Goal: Find specific page/section: Find specific page/section

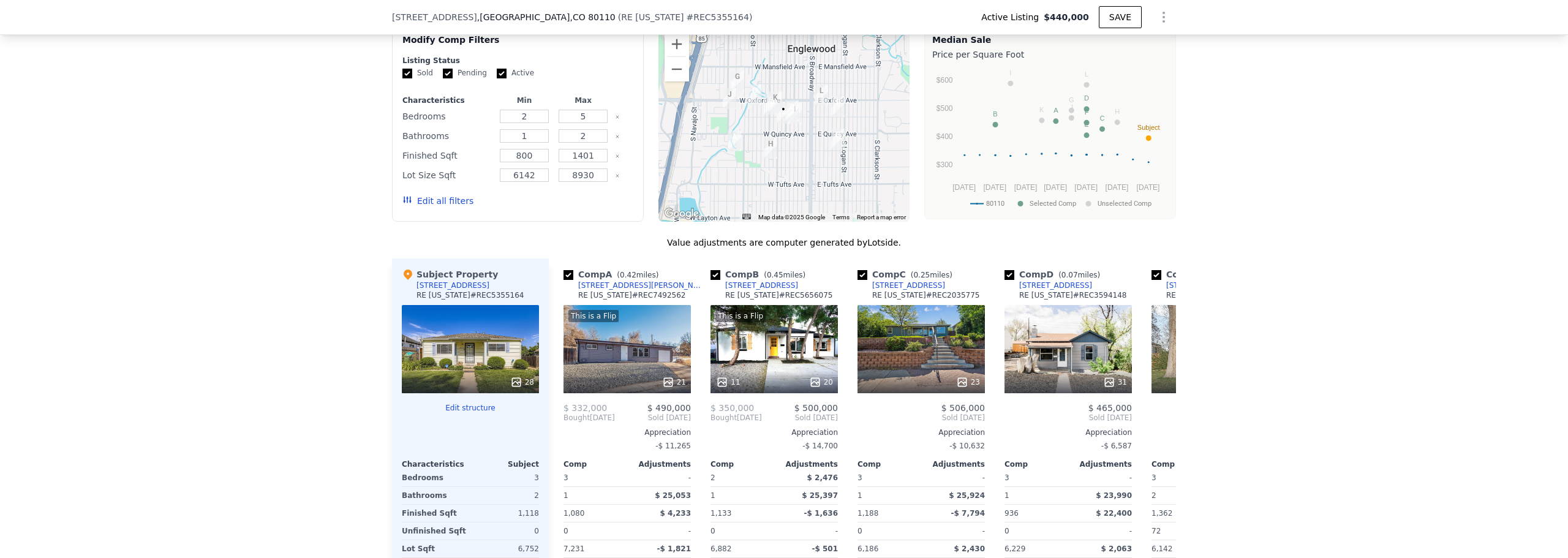
scroll to position [1145, 0]
click at [783, 148] on div at bounding box center [784, 124] width 252 height 196
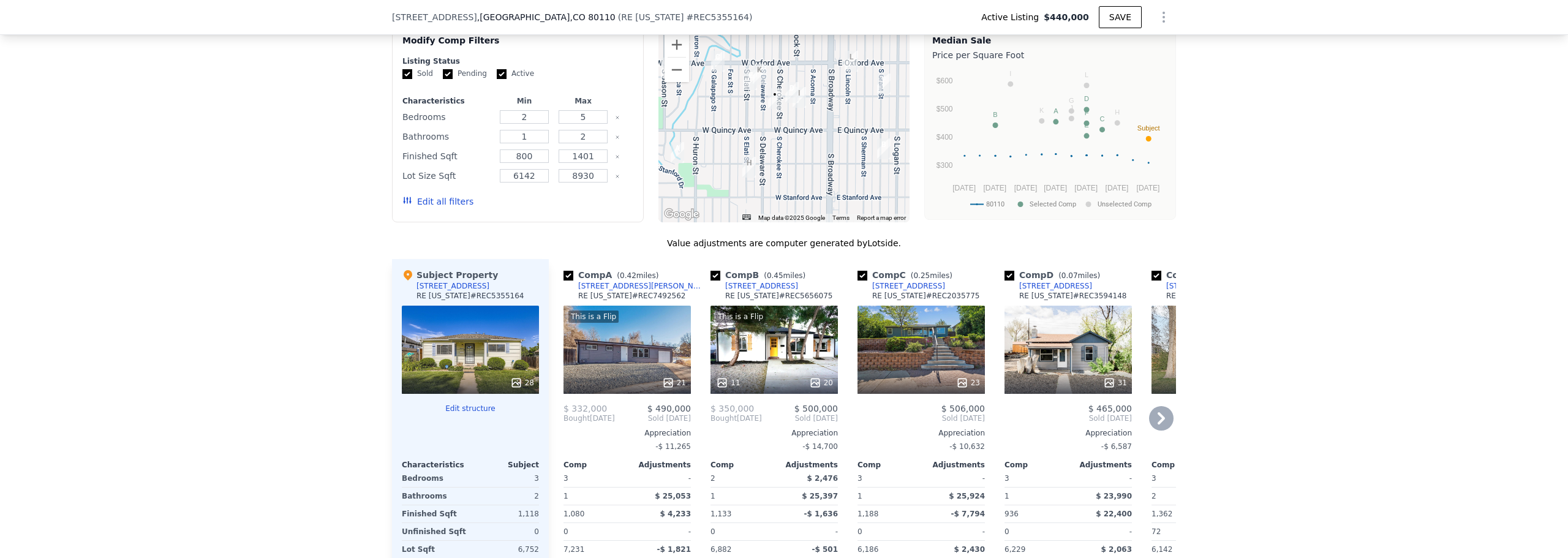
click at [783, 337] on div "31" at bounding box center [1068, 349] width 127 height 89
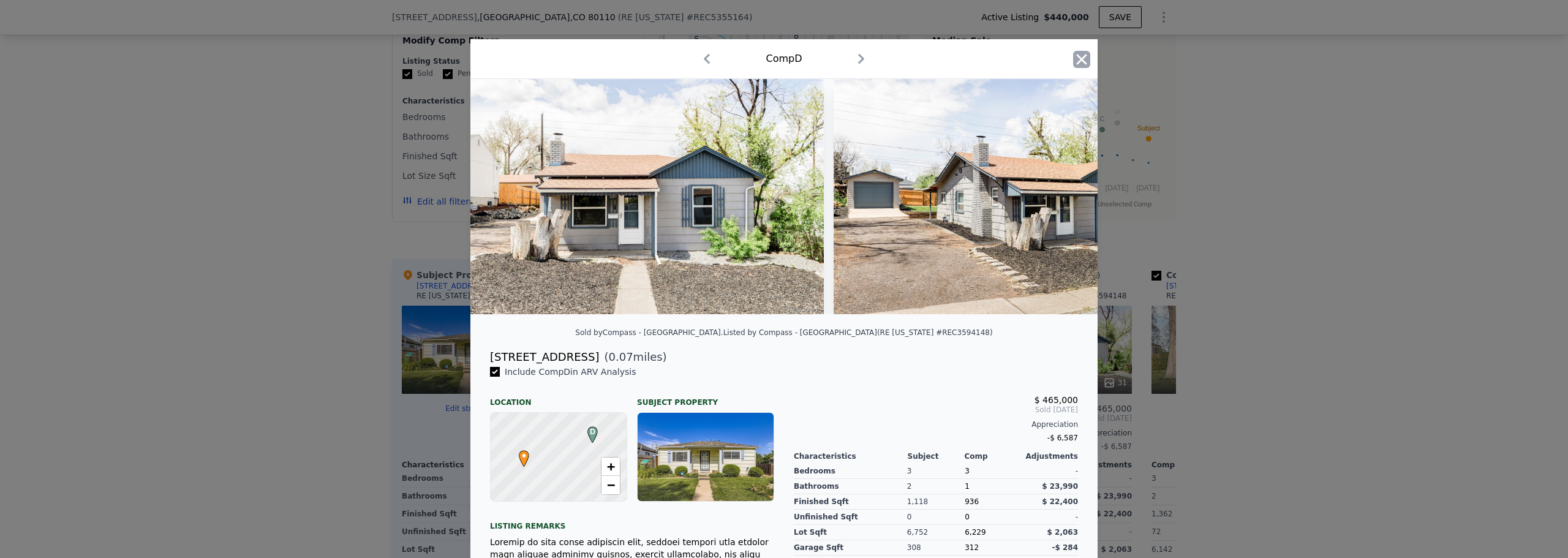
click at [783, 65] on icon "button" at bounding box center [1081, 60] width 17 height 17
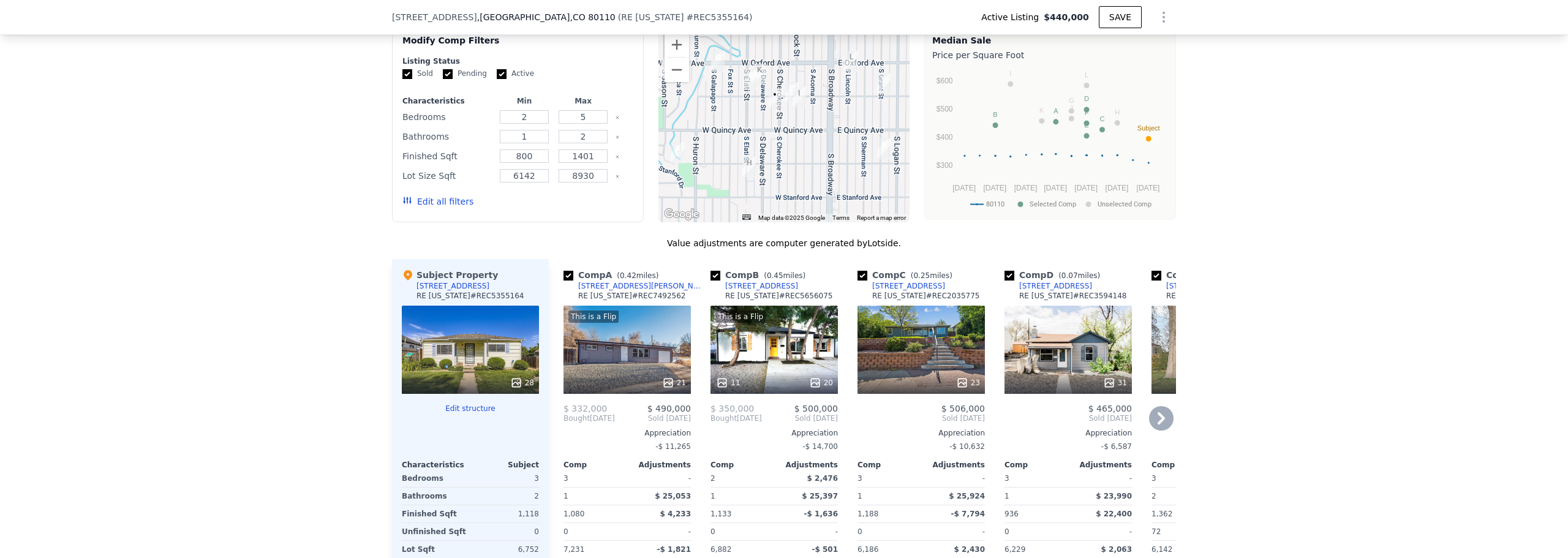
click at [783, 337] on icon at bounding box center [1160, 418] width 24 height 24
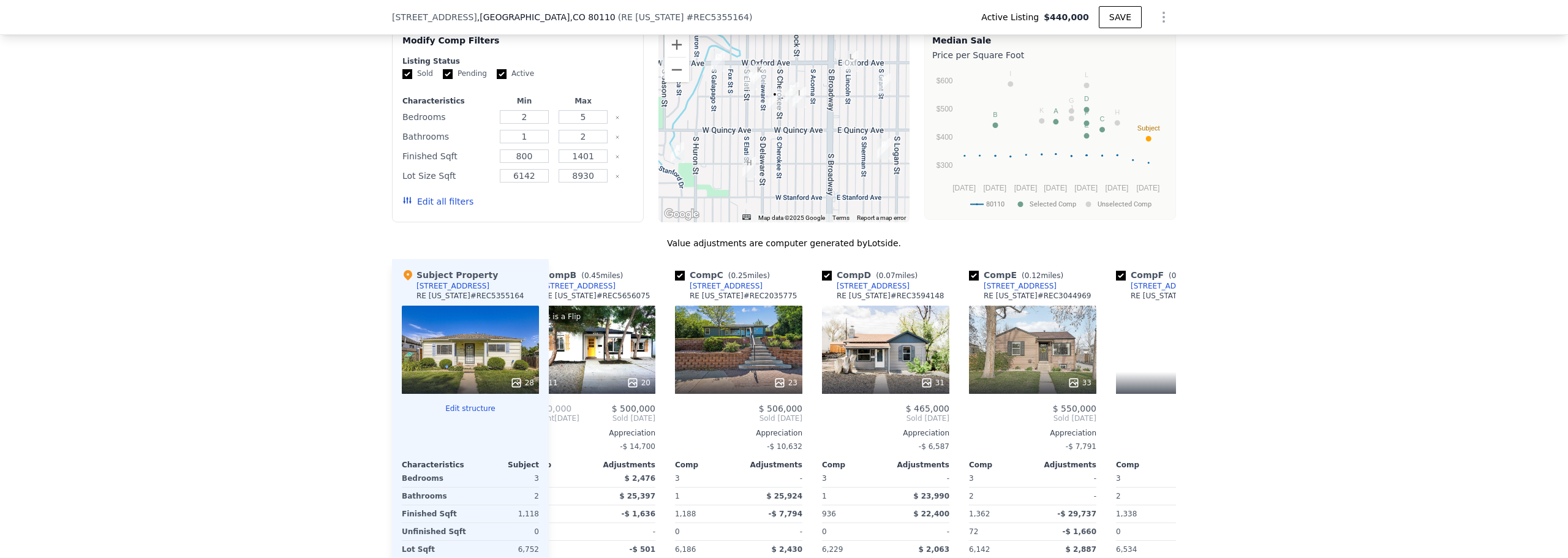
scroll to position [0, 294]
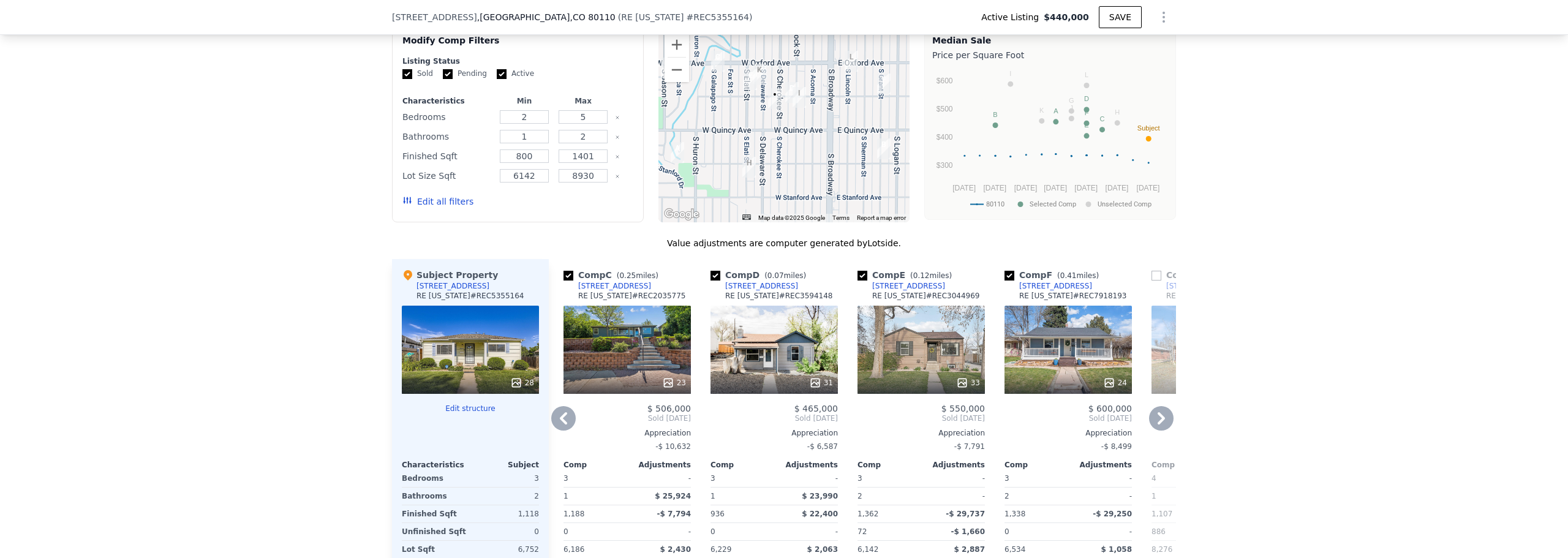
click at [783, 337] on div "33" at bounding box center [921, 349] width 127 height 89
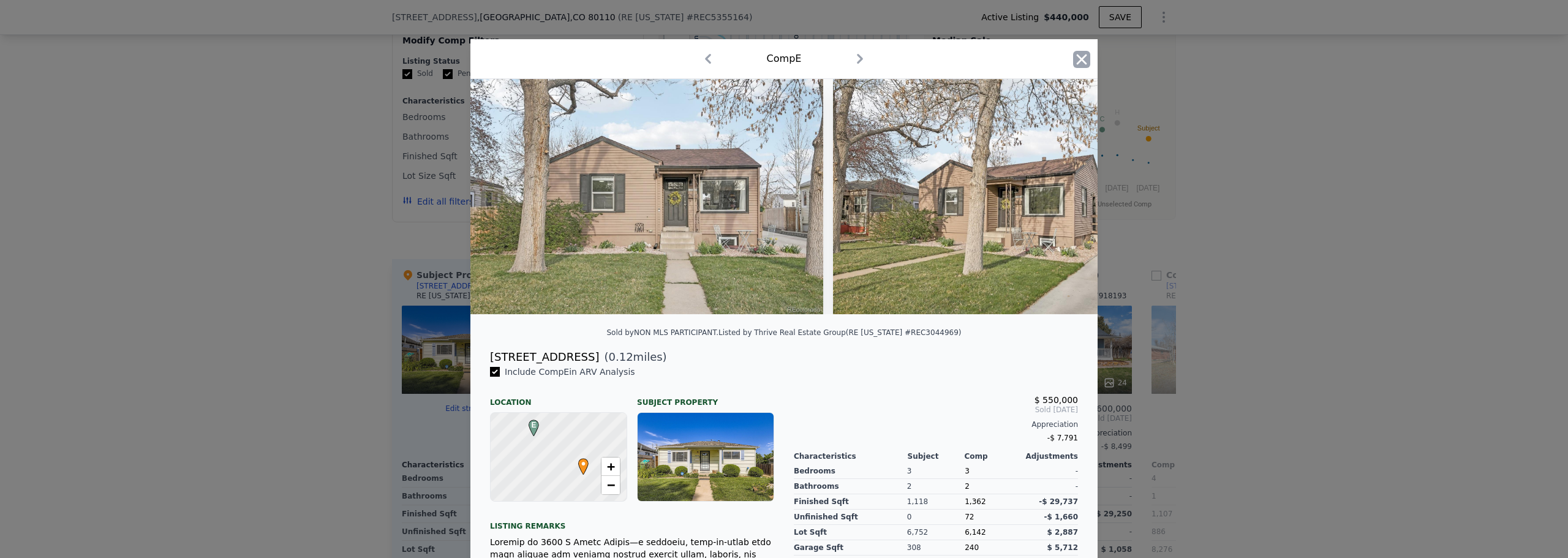
click at [783, 60] on icon "button" at bounding box center [1082, 59] width 10 height 10
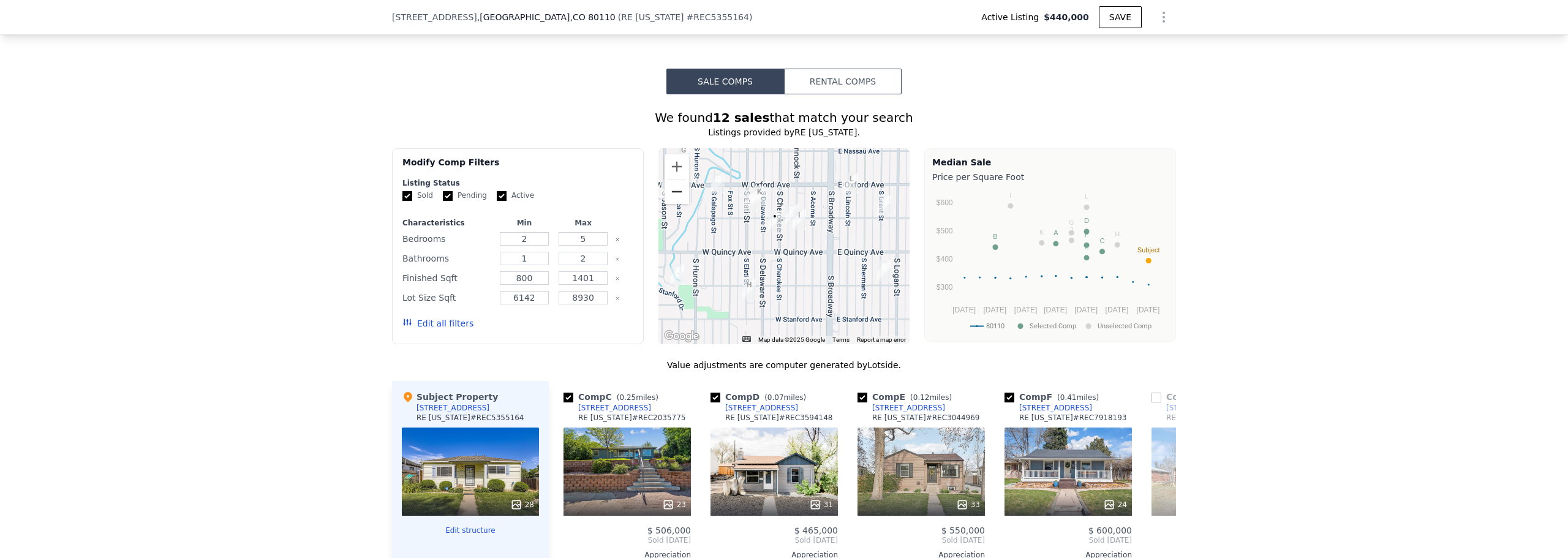
scroll to position [1022, 0]
click at [670, 202] on button "Zoom out" at bounding box center [676, 192] width 24 height 24
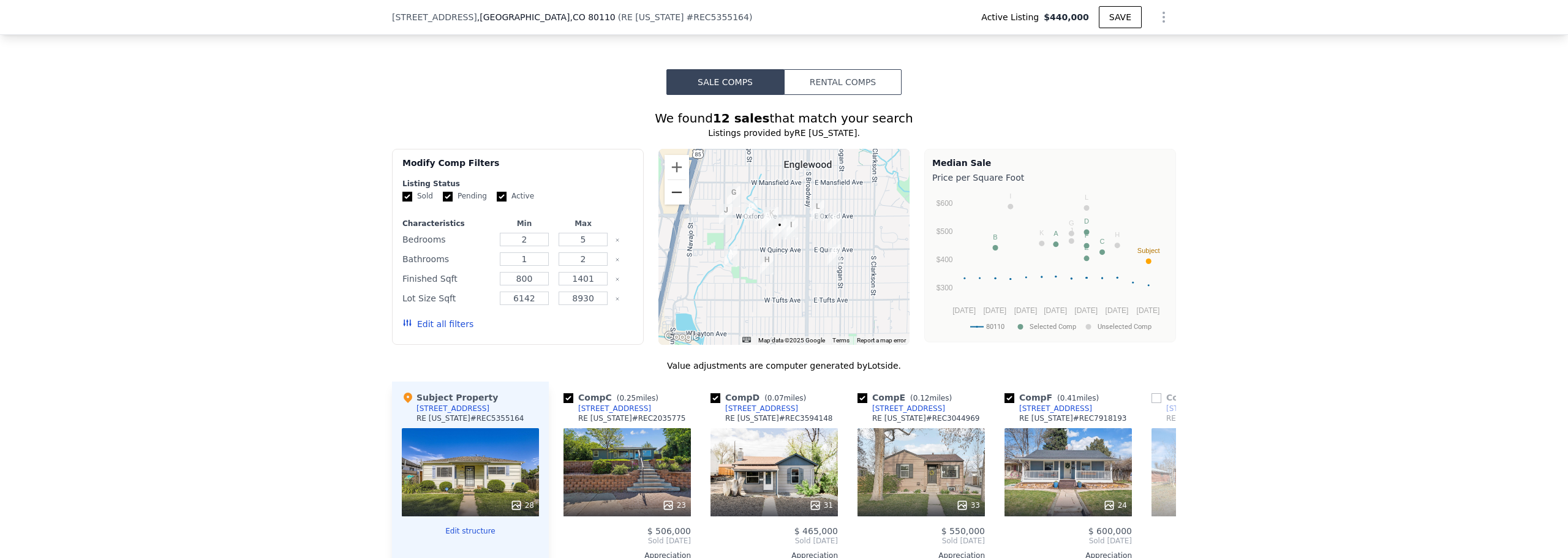
click at [674, 200] on button "Zoom out" at bounding box center [676, 192] width 24 height 24
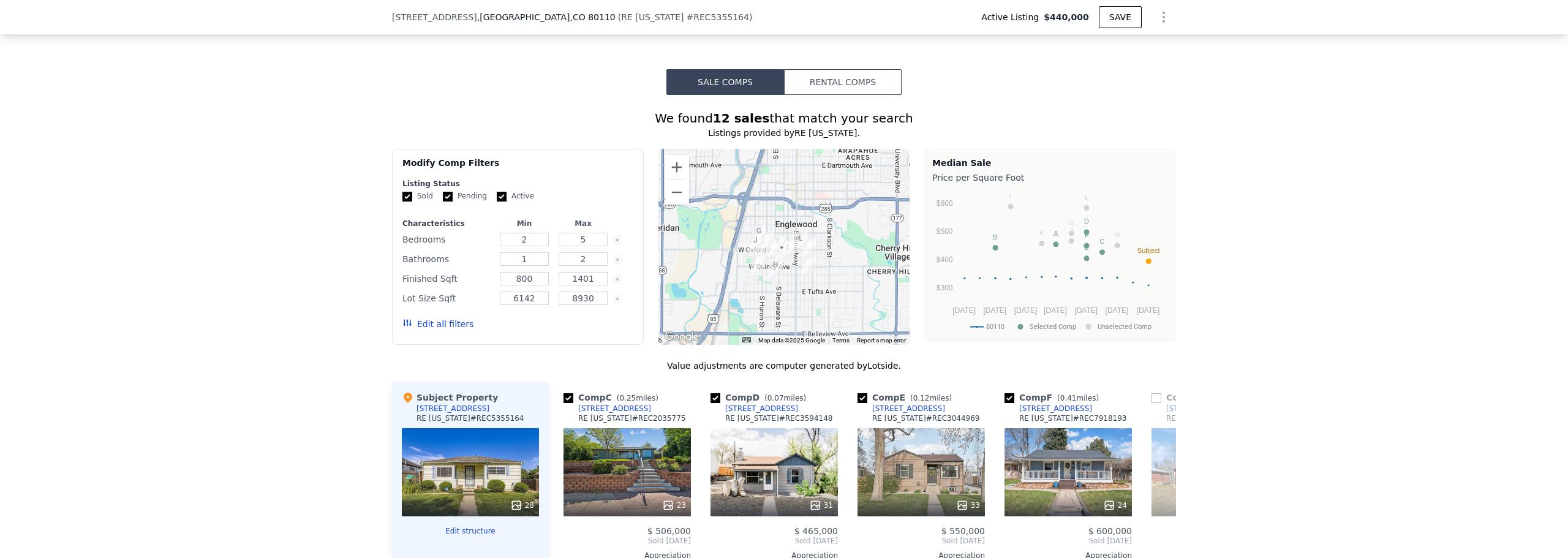
drag, startPoint x: 774, startPoint y: 173, endPoint x: 776, endPoint y: 193, distance: 20.1
click at [776, 193] on div at bounding box center [784, 247] width 252 height 196
click at [777, 190] on div at bounding box center [784, 247] width 252 height 196
click at [774, 193] on div at bounding box center [784, 247] width 252 height 196
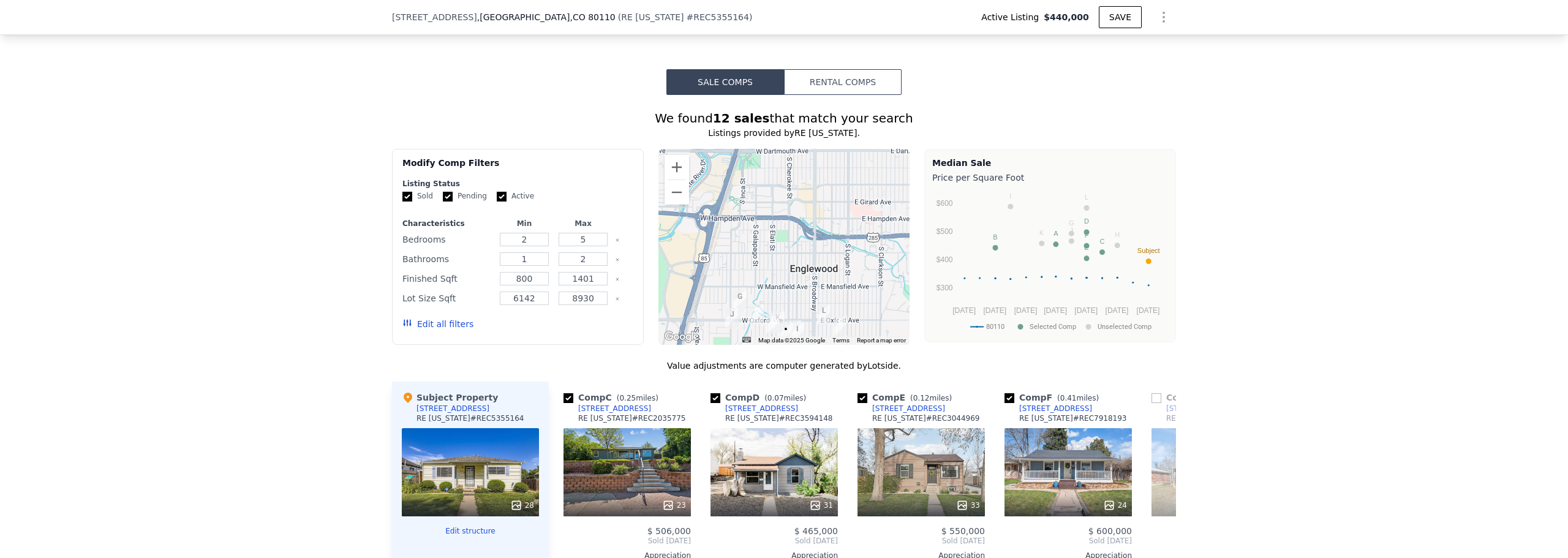
click at [774, 193] on div at bounding box center [784, 247] width 252 height 196
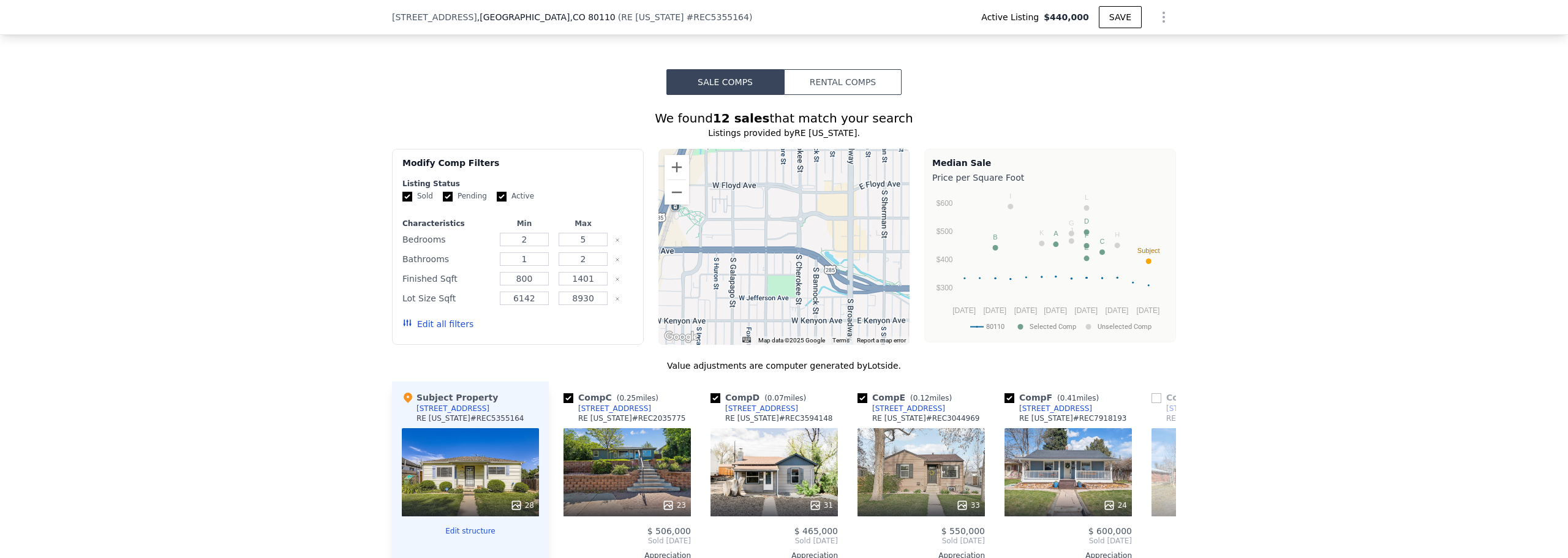
click at [759, 212] on div at bounding box center [784, 247] width 252 height 196
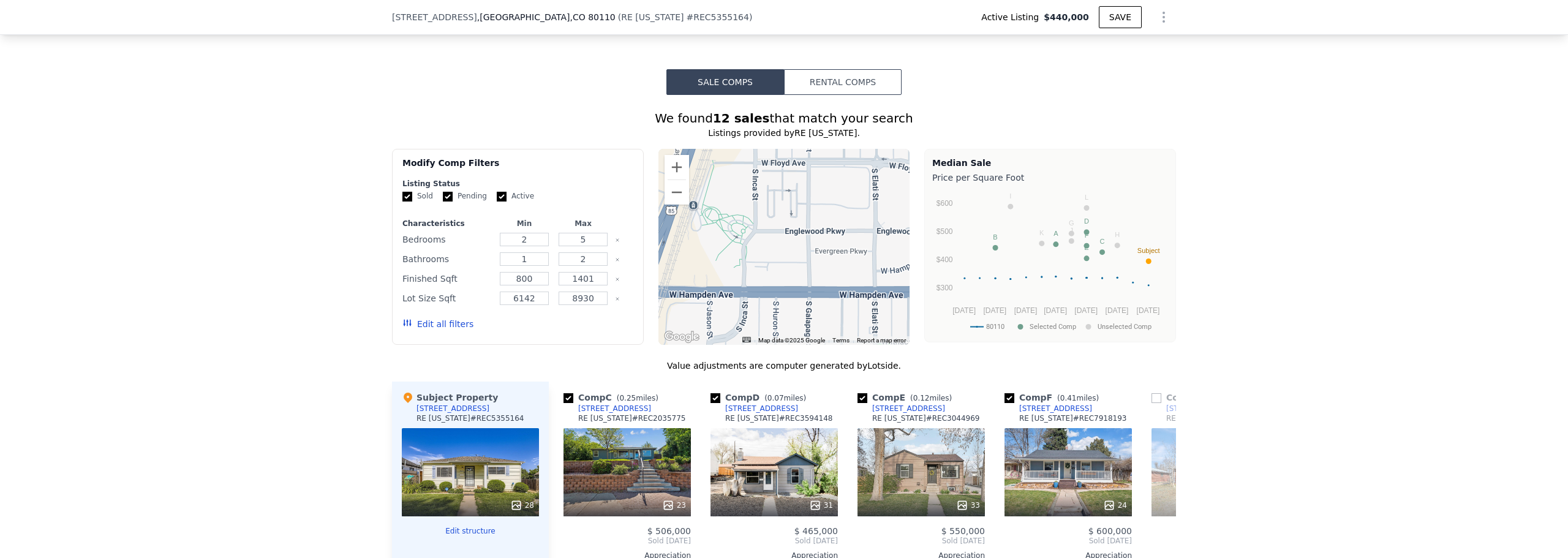
drag, startPoint x: 712, startPoint y: 235, endPoint x: 824, endPoint y: 231, distance: 112.1
click at [783, 231] on div at bounding box center [784, 247] width 252 height 196
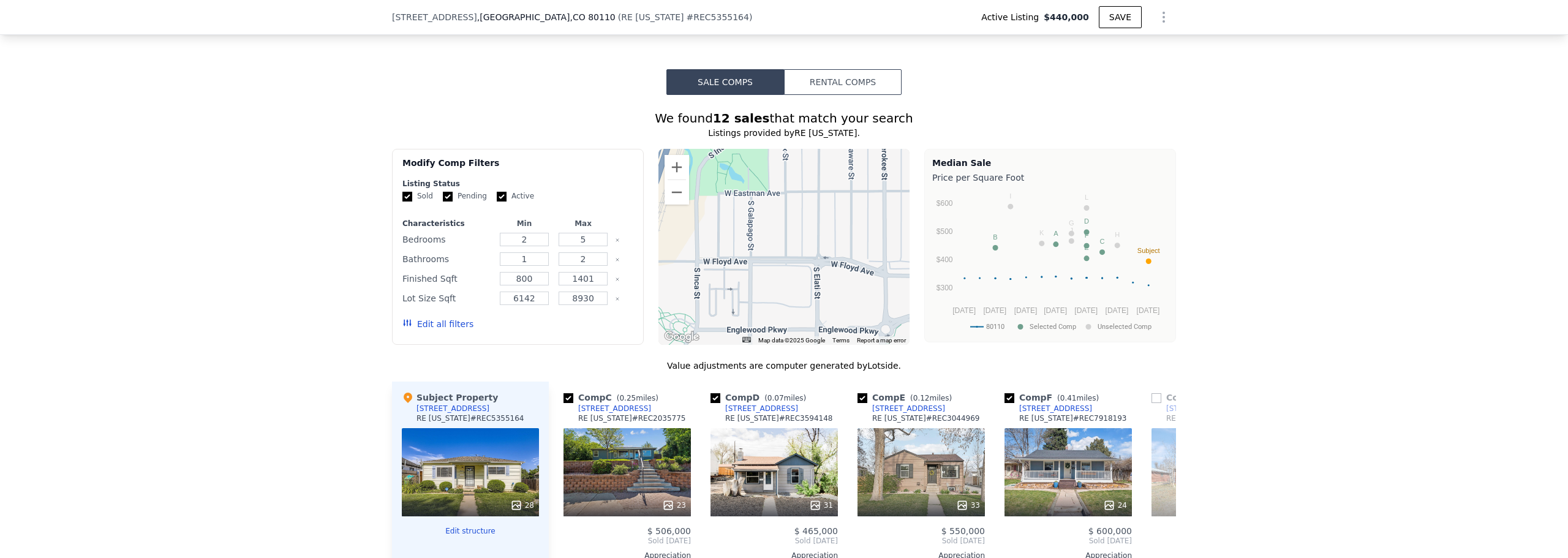
drag, startPoint x: 828, startPoint y: 220, endPoint x: 757, endPoint y: 323, distance: 125.1
click at [757, 323] on div at bounding box center [784, 247] width 252 height 196
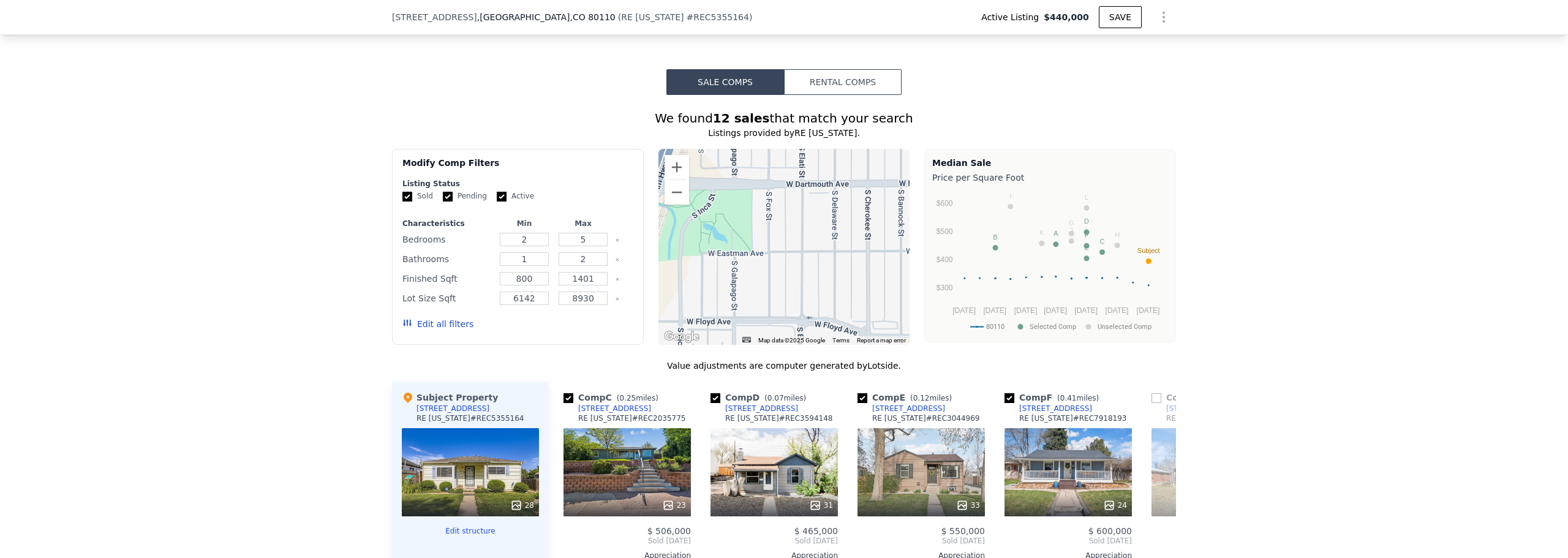
drag, startPoint x: 809, startPoint y: 233, endPoint x: 793, endPoint y: 298, distance: 66.9
click at [783, 298] on div at bounding box center [784, 247] width 252 height 196
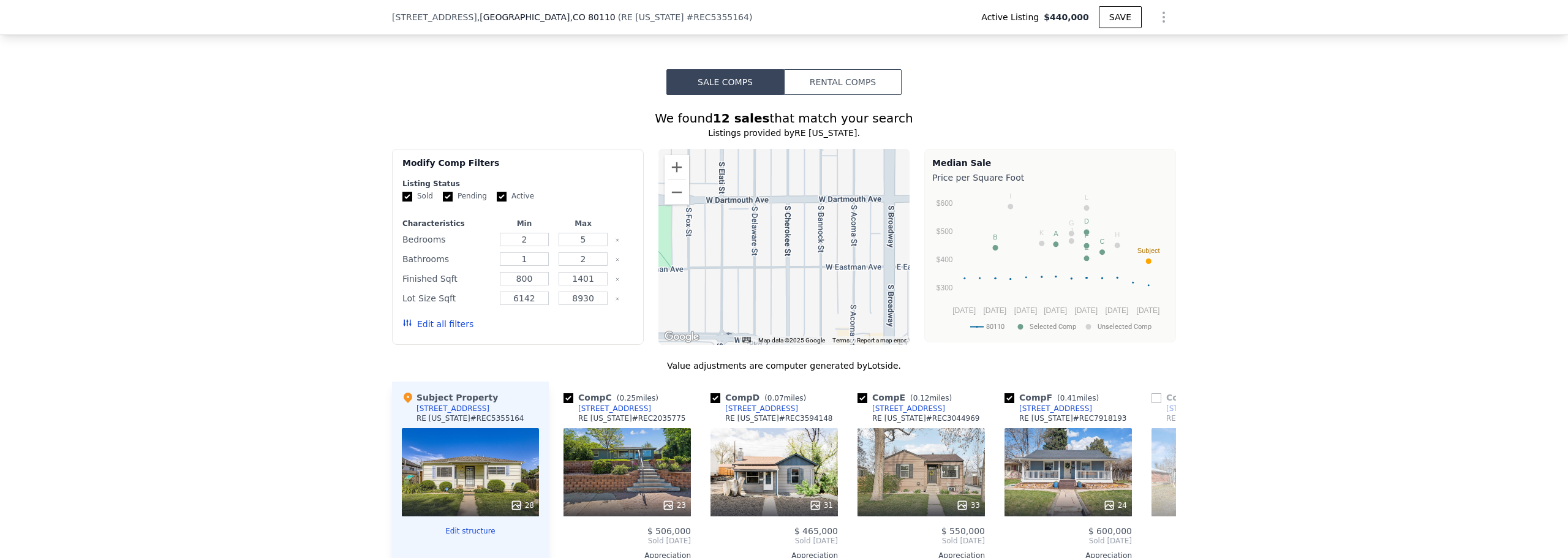
drag, startPoint x: 846, startPoint y: 263, endPoint x: 747, endPoint y: 282, distance: 100.8
click at [747, 282] on div at bounding box center [784, 247] width 252 height 196
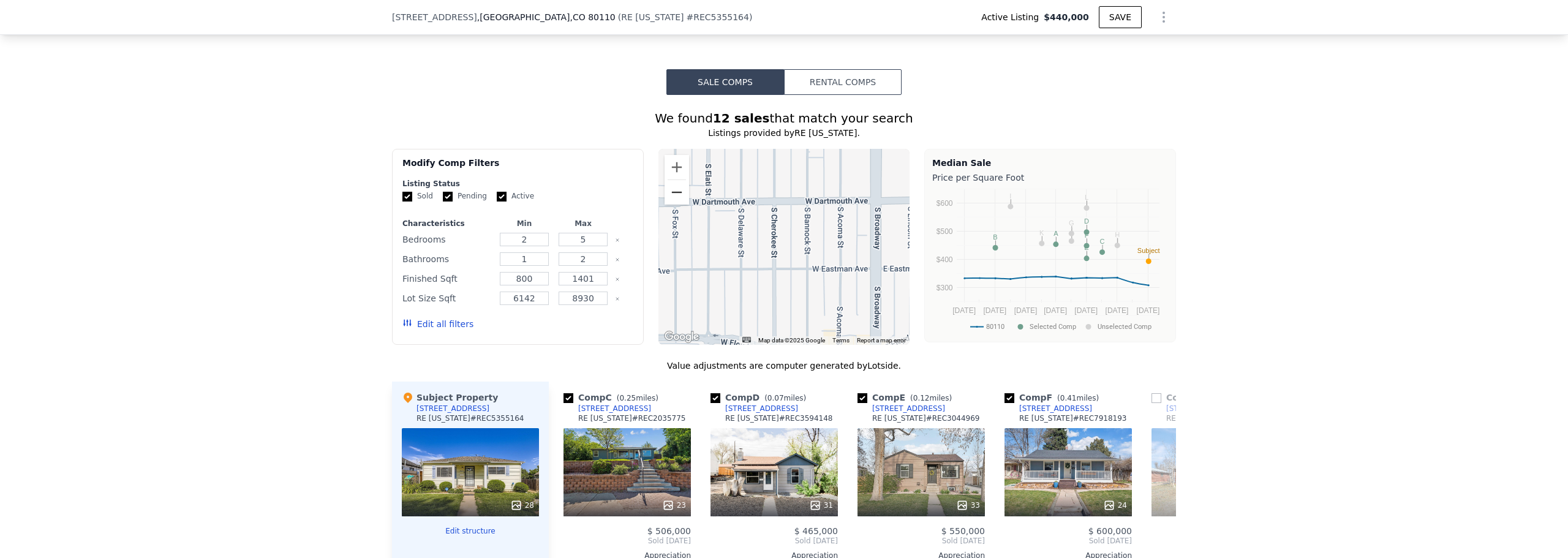
click at [674, 205] on button "Zoom out" at bounding box center [676, 192] width 24 height 24
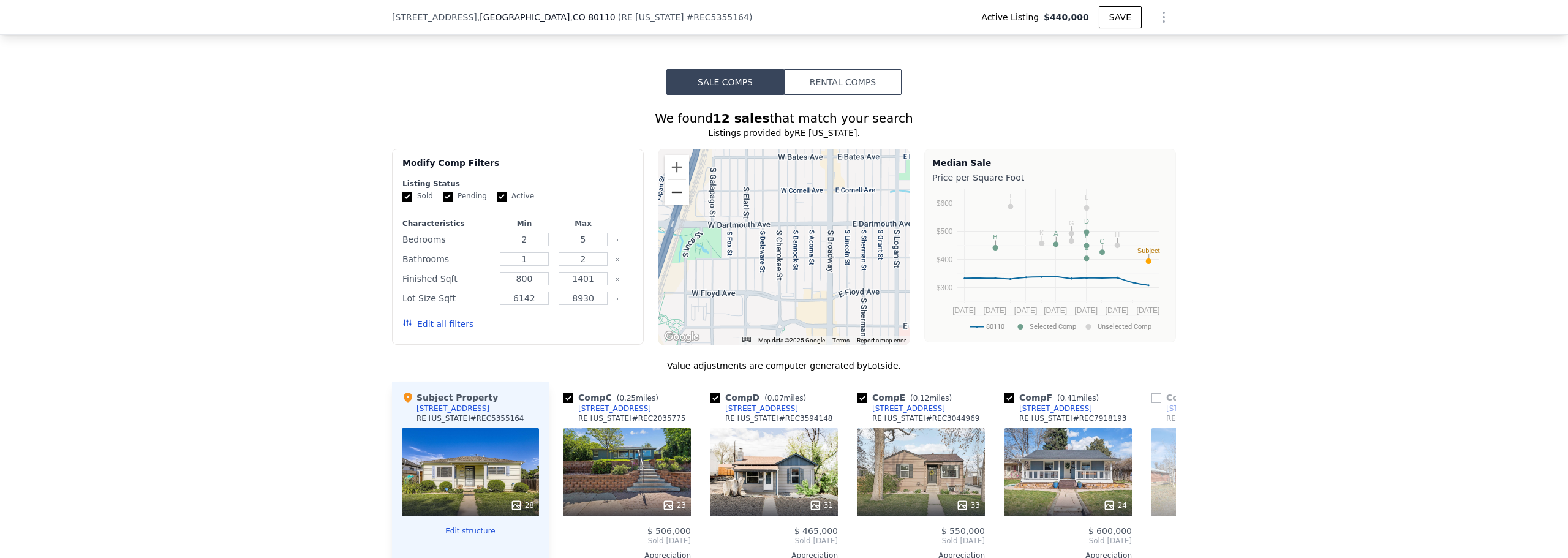
click at [672, 205] on button "Zoom out" at bounding box center [676, 192] width 24 height 24
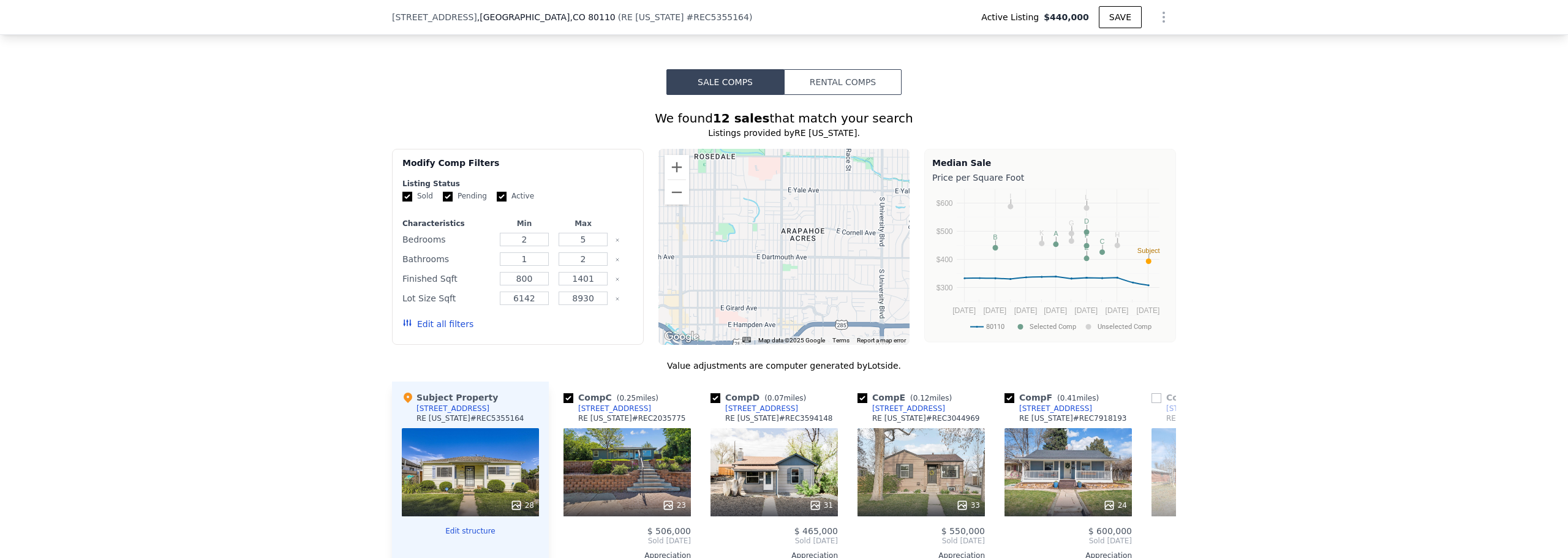
drag, startPoint x: 813, startPoint y: 270, endPoint x: 684, endPoint y: 288, distance: 130.2
click at [684, 288] on div at bounding box center [784, 247] width 252 height 196
click at [783, 212] on div at bounding box center [784, 247] width 252 height 196
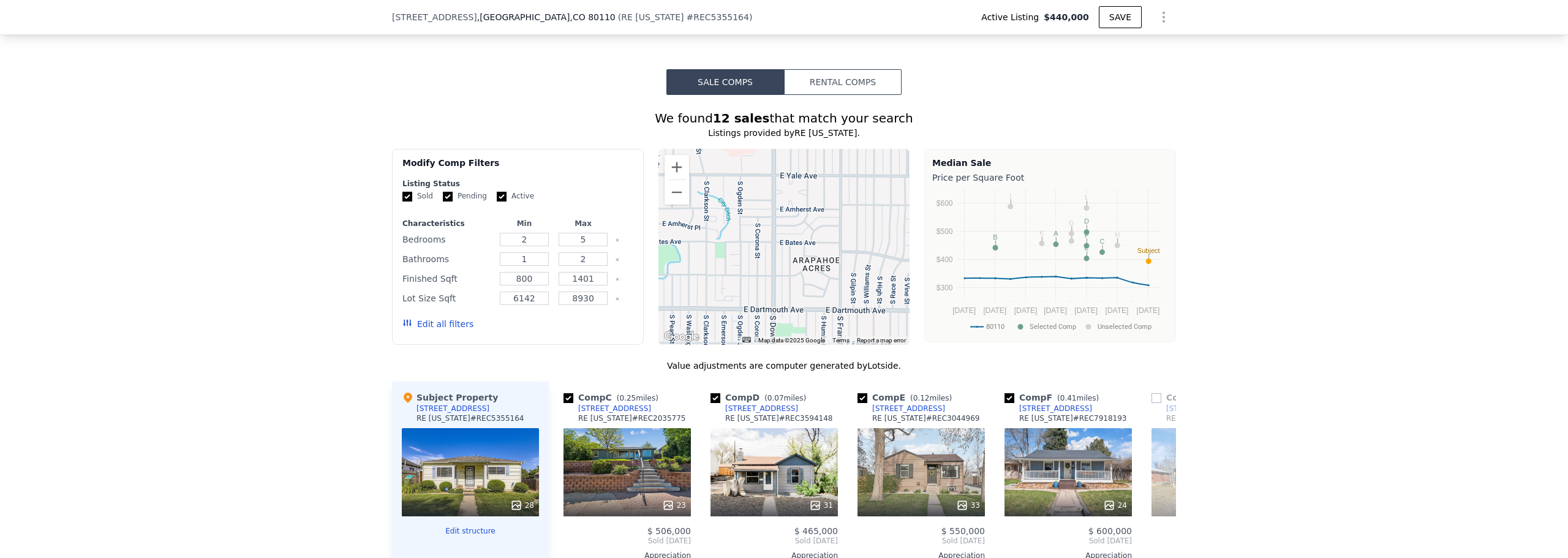
click at [783, 212] on div at bounding box center [784, 247] width 252 height 196
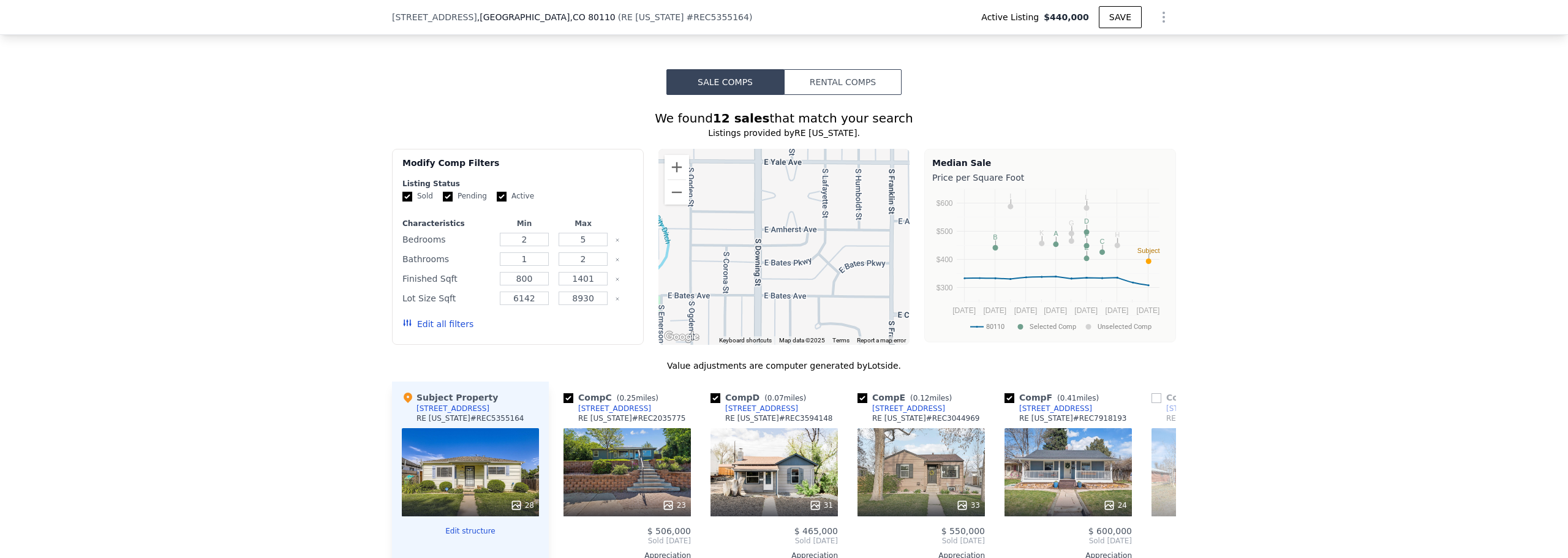
drag, startPoint x: 782, startPoint y: 209, endPoint x: 782, endPoint y: 229, distance: 20.0
click at [782, 229] on div at bounding box center [784, 247] width 252 height 196
click at [672, 205] on button "Zoom out" at bounding box center [676, 192] width 24 height 24
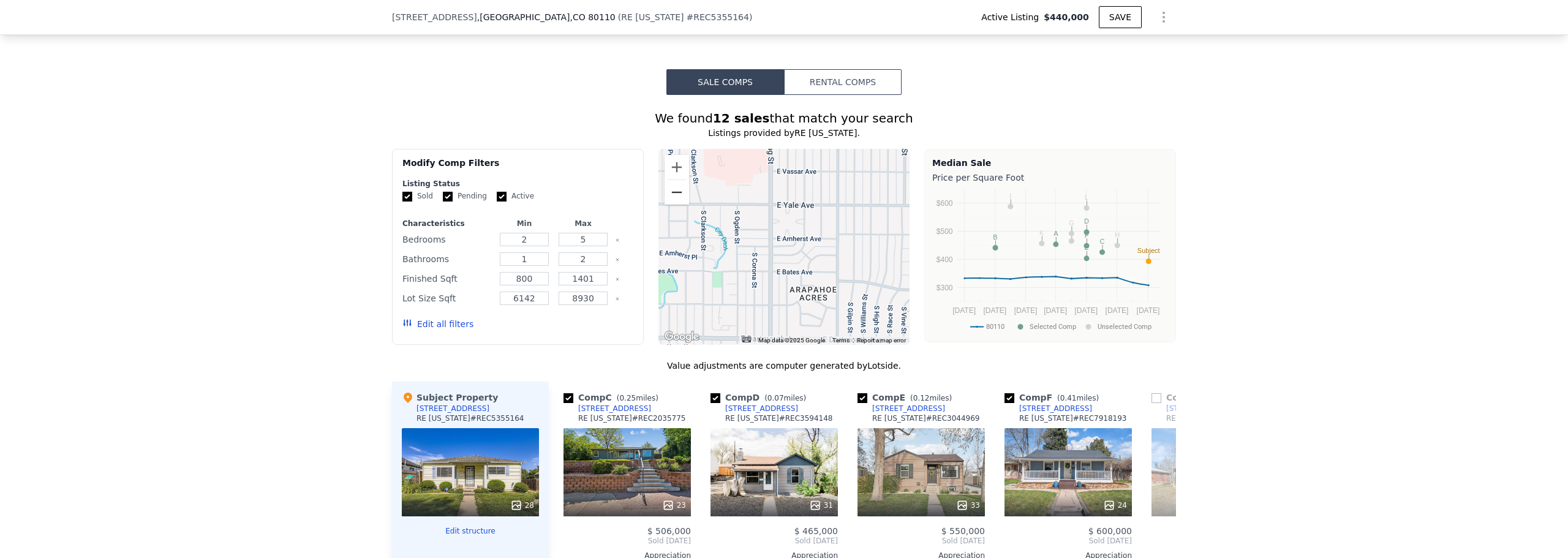
click at [672, 205] on button "Zoom out" at bounding box center [676, 192] width 24 height 24
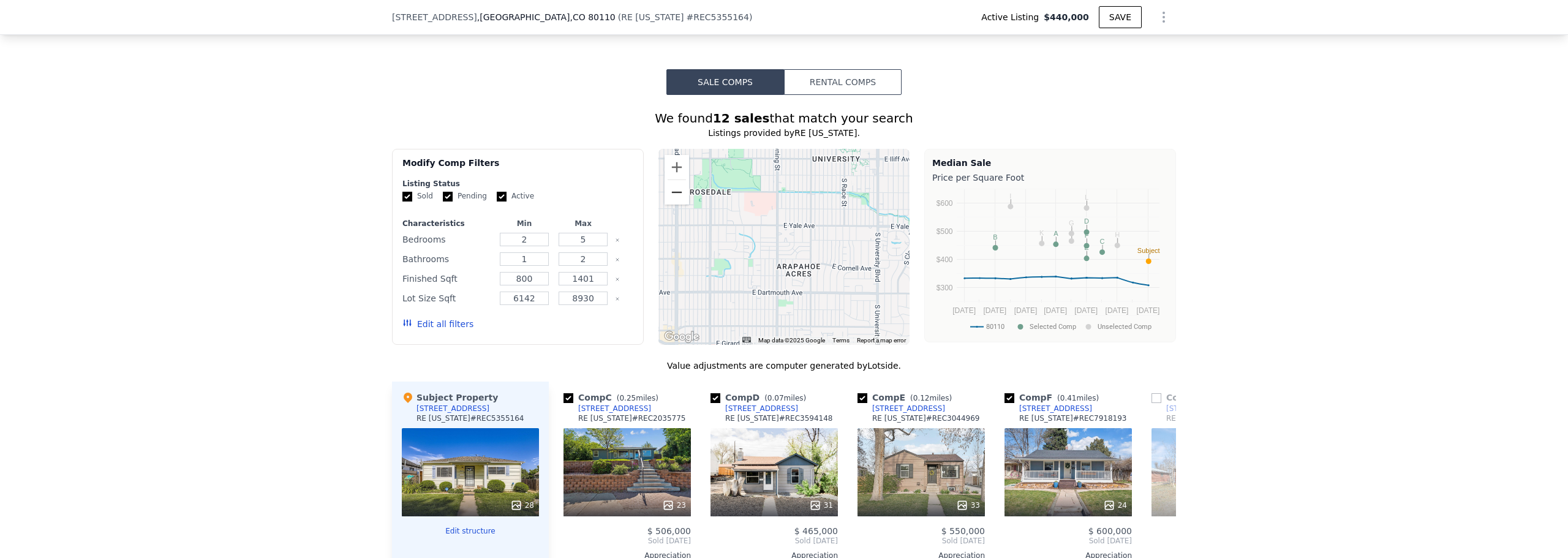
click at [672, 205] on button "Zoom out" at bounding box center [676, 192] width 24 height 24
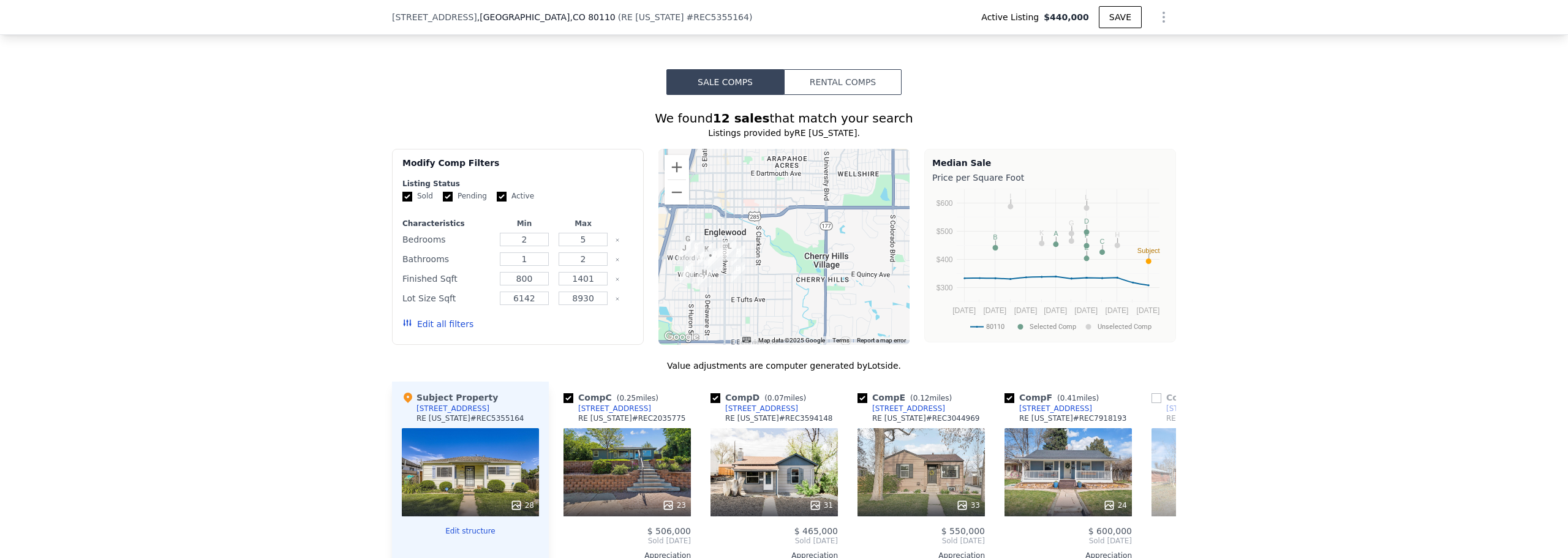
drag, startPoint x: 731, startPoint y: 275, endPoint x: 729, endPoint y: 168, distance: 107.0
click at [729, 168] on div at bounding box center [784, 247] width 252 height 196
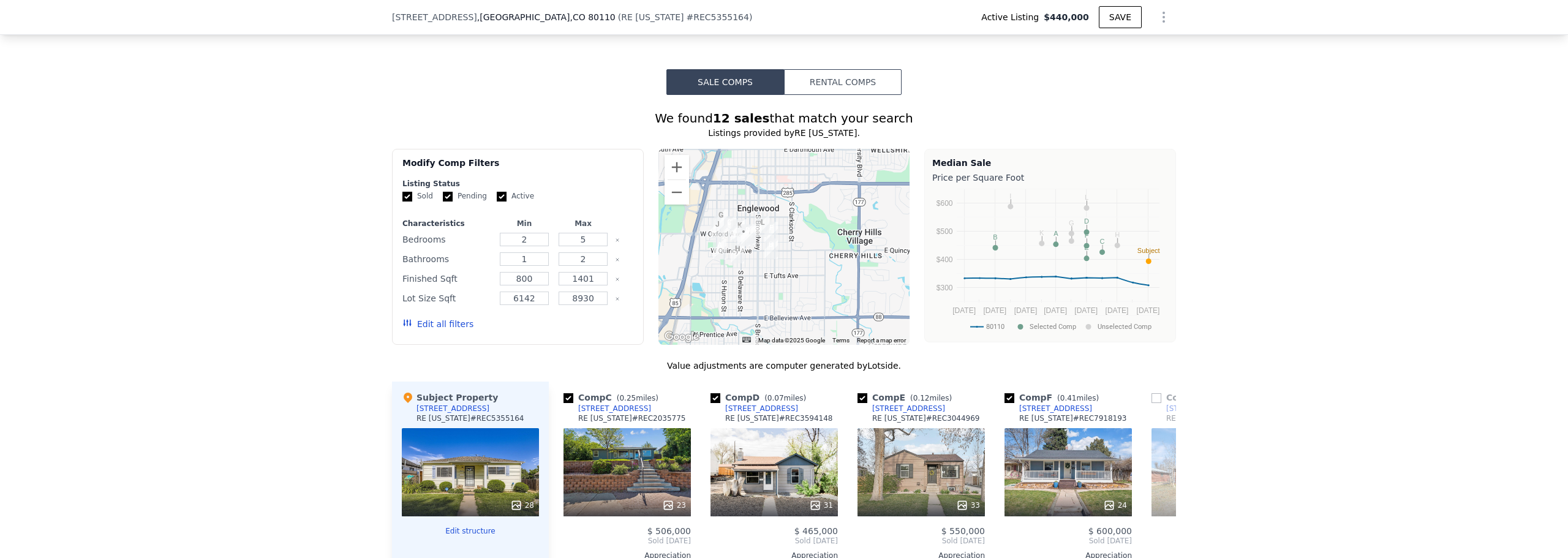
drag, startPoint x: 714, startPoint y: 269, endPoint x: 748, endPoint y: 255, distance: 36.8
click at [748, 255] on div at bounding box center [784, 247] width 252 height 196
click at [744, 258] on div at bounding box center [784, 247] width 252 height 196
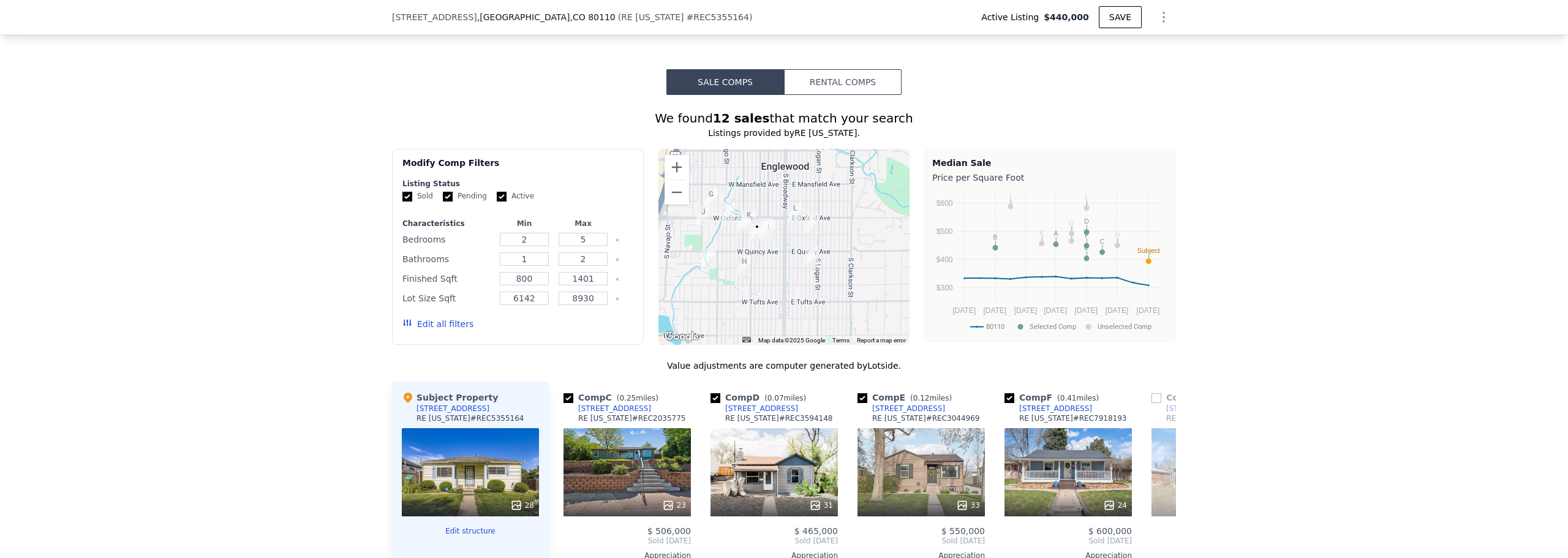
drag, startPoint x: 738, startPoint y: 259, endPoint x: 758, endPoint y: 259, distance: 20.0
click at [758, 259] on div at bounding box center [784, 247] width 252 height 196
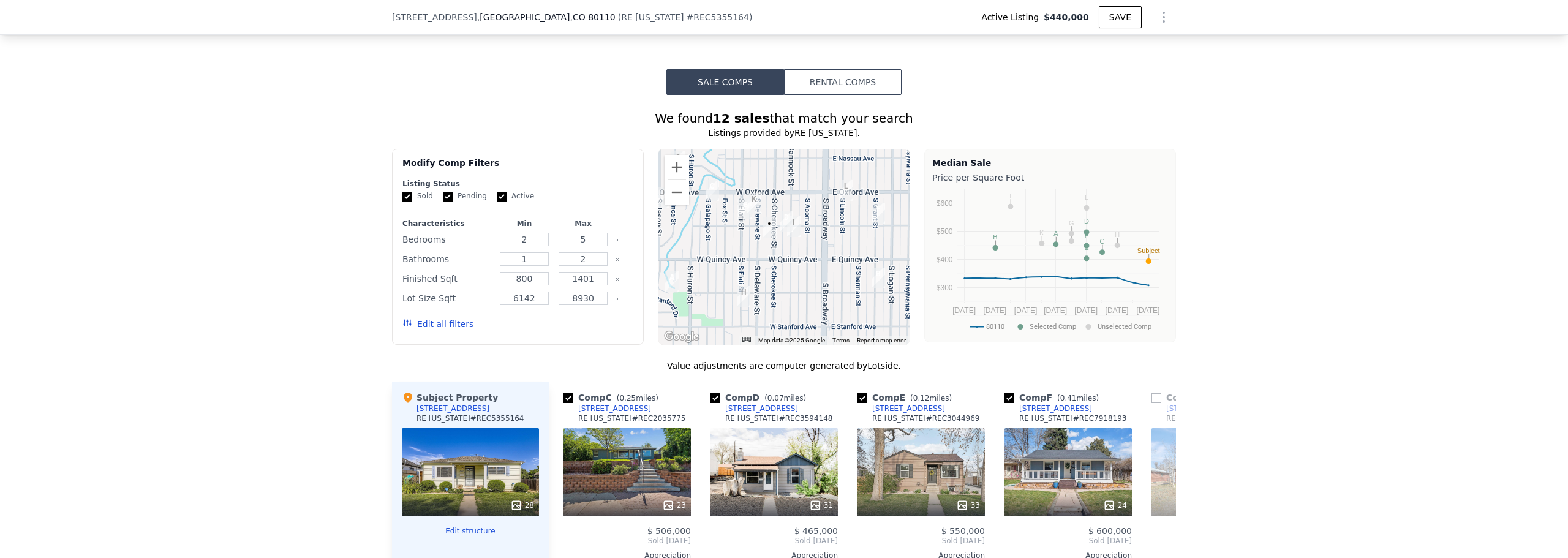
drag, startPoint x: 744, startPoint y: 256, endPoint x: 764, endPoint y: 264, distance: 21.5
click at [764, 264] on div at bounding box center [784, 247] width 252 height 196
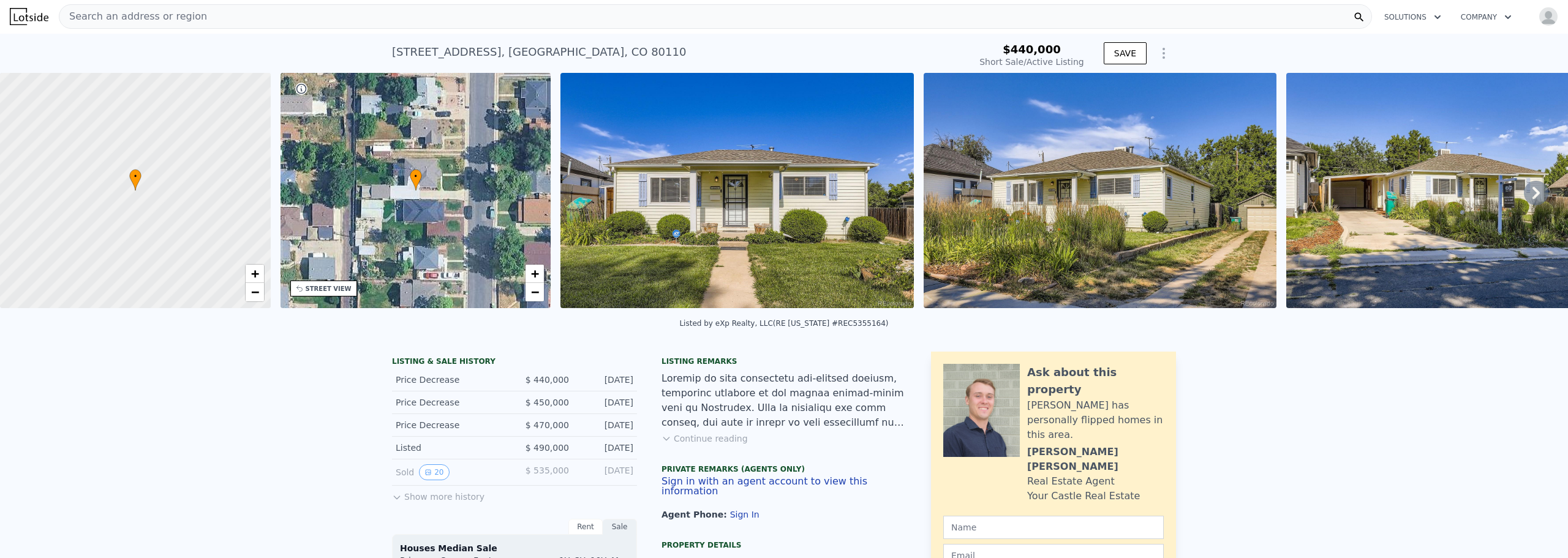
scroll to position [0, 0]
click at [285, 18] on div "Search an address or region" at bounding box center [716, 16] width 1313 height 24
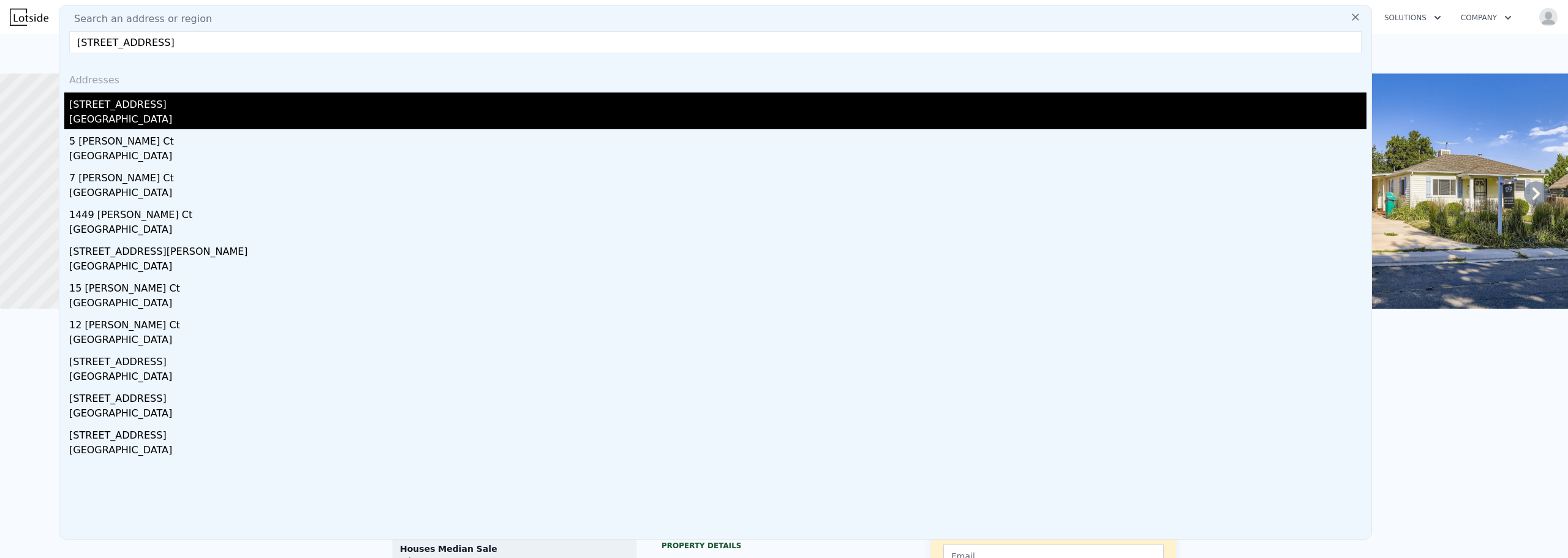
type input "[STREET_ADDRESS]"
click at [83, 113] on div "[GEOGRAPHIC_DATA]" at bounding box center [717, 121] width 1297 height 17
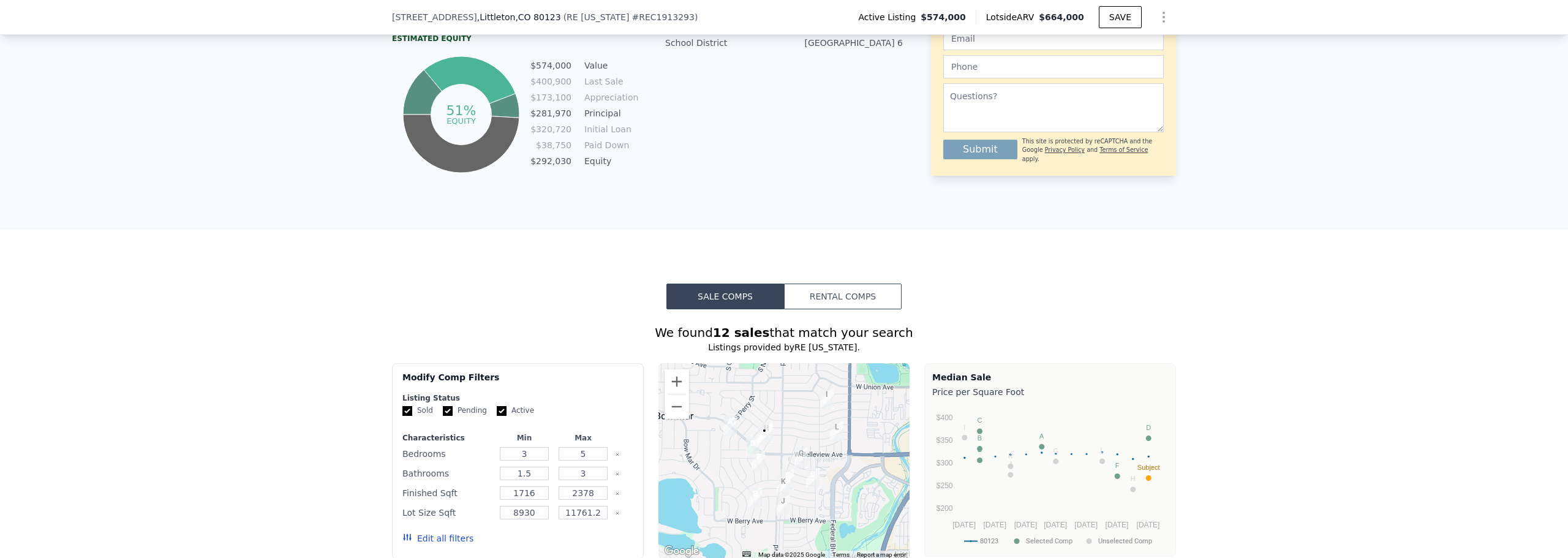
scroll to position [792, 0]
